Goal: Information Seeking & Learning: Learn about a topic

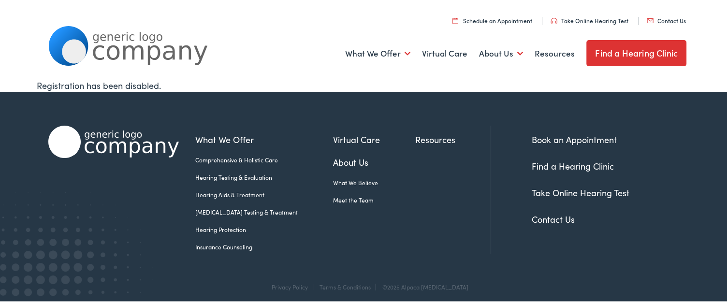
click at [225, 192] on link "Hearing Aids & Treatment" at bounding box center [264, 193] width 138 height 9
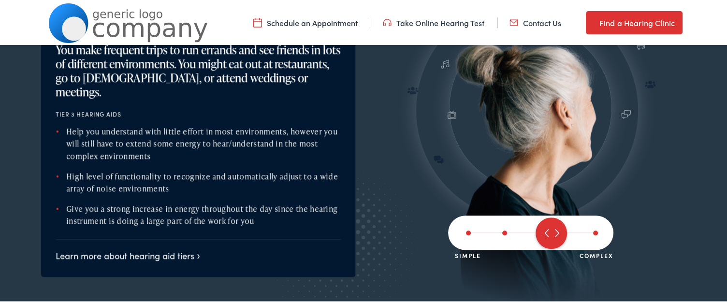
scroll to position [1235, 0]
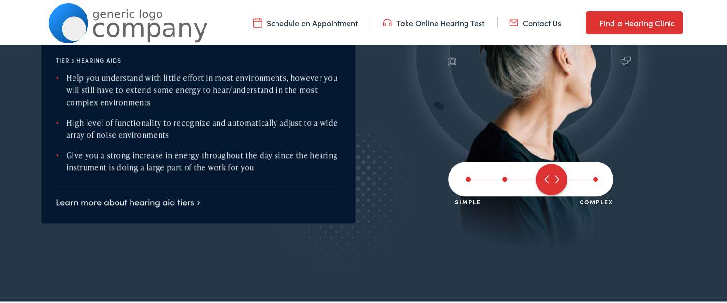
click at [593, 176] on span at bounding box center [595, 177] width 5 height 5
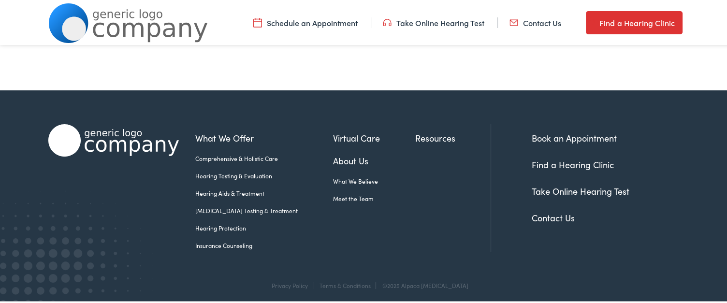
scroll to position [3444, 0]
